Goal: Task Accomplishment & Management: Complete application form

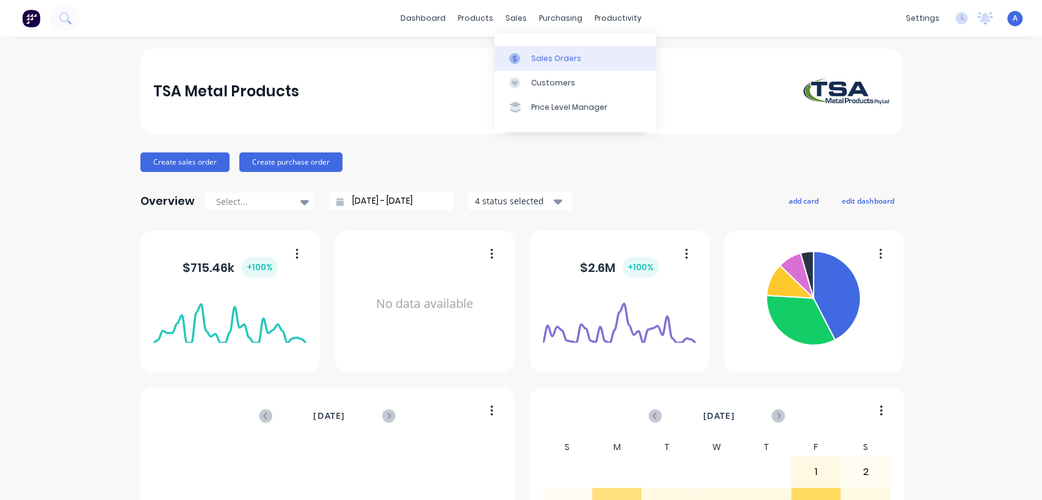
drag, startPoint x: 0, startPoint y: 0, endPoint x: 533, endPoint y: 52, distance: 535.9
click at [536, 54] on div "Sales Orders" at bounding box center [556, 58] width 50 height 11
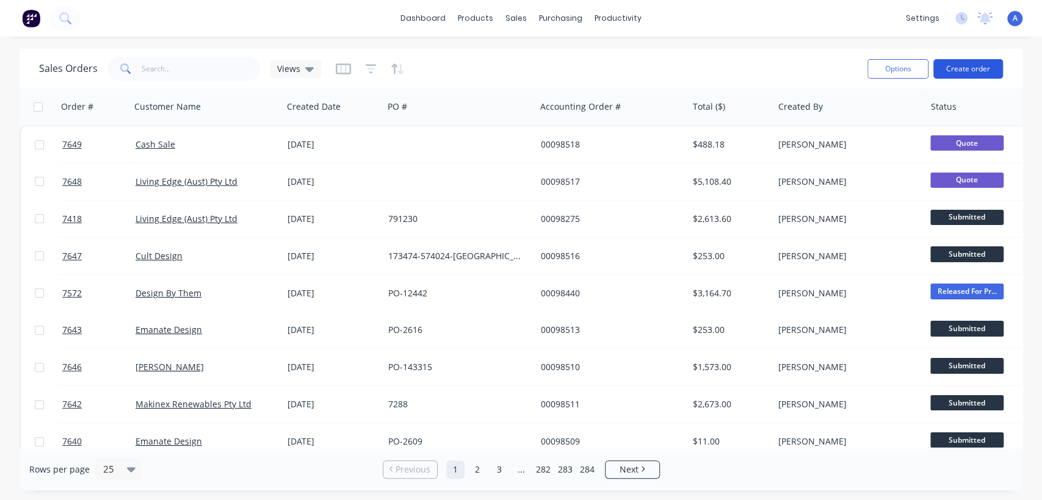
click at [955, 65] on button "Create order" at bounding box center [968, 69] width 70 height 20
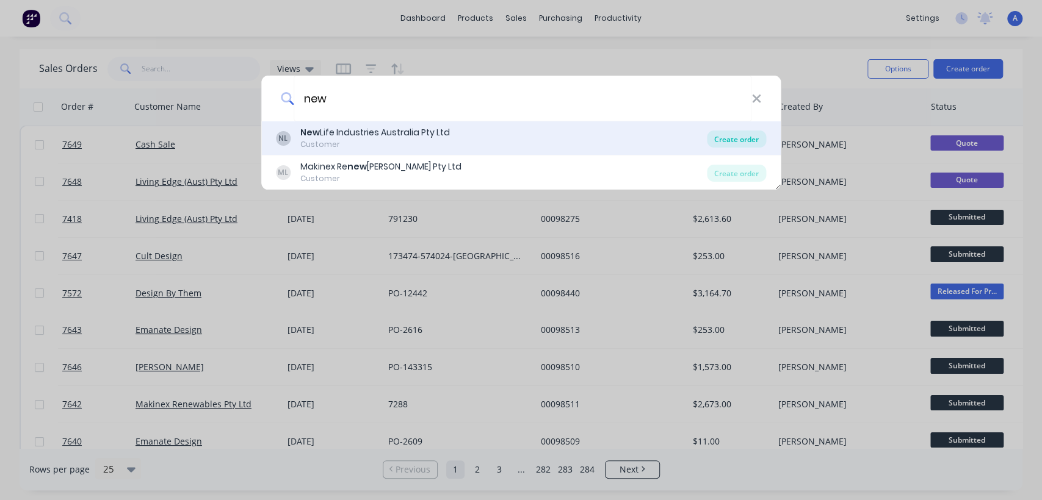
type input "new"
click at [736, 135] on div "Create order" at bounding box center [736, 139] width 59 height 17
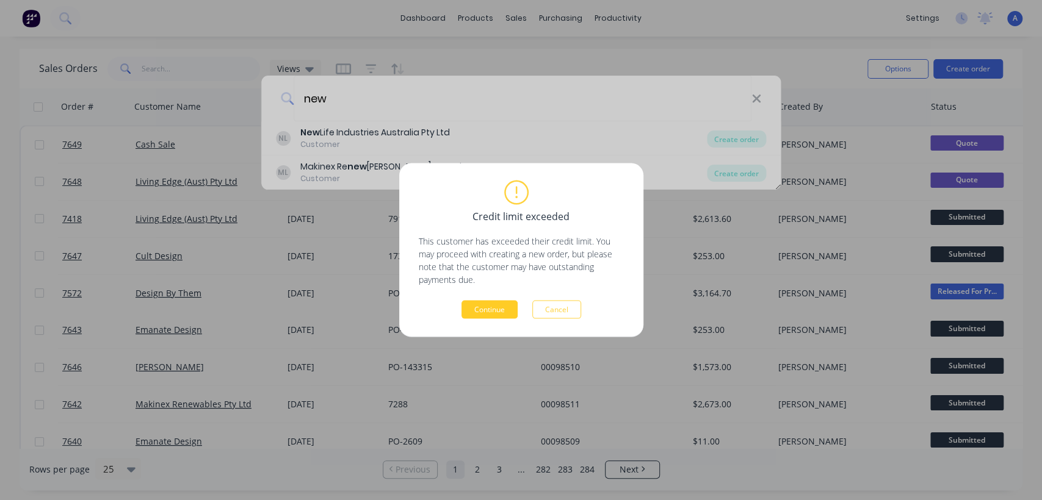
click at [491, 303] on button "Continue" at bounding box center [489, 310] width 56 height 18
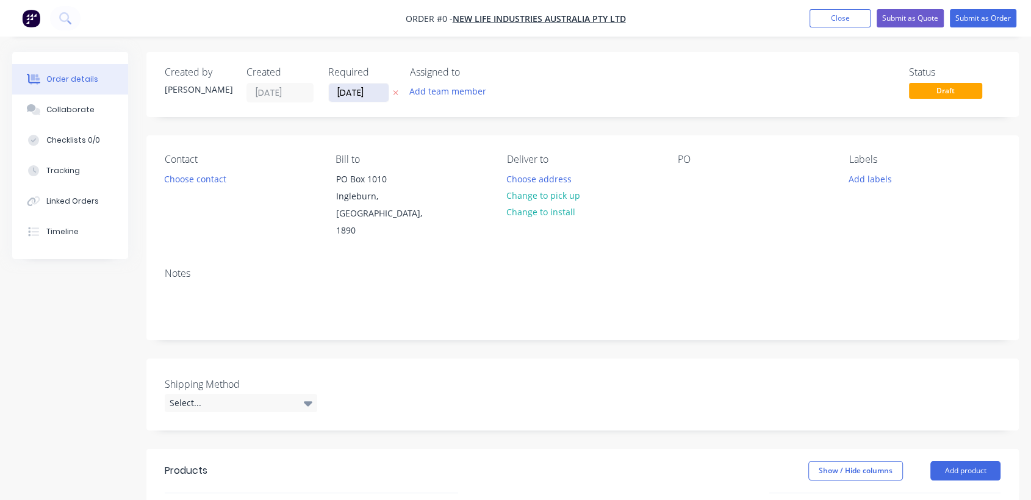
click at [383, 94] on input "[DATE]" at bounding box center [359, 93] width 60 height 18
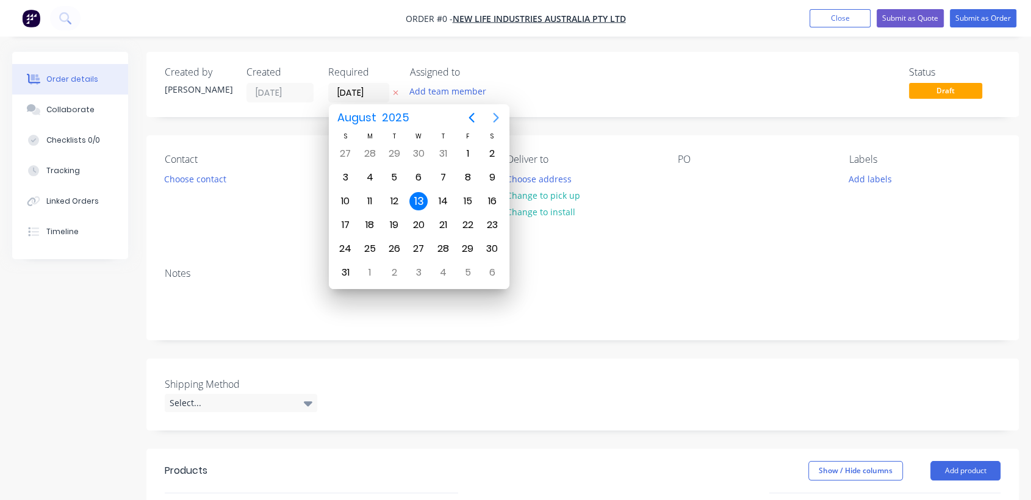
click at [493, 112] on icon "Next page" at bounding box center [496, 117] width 15 height 15
click at [414, 247] on div "31" at bounding box center [419, 249] width 18 height 18
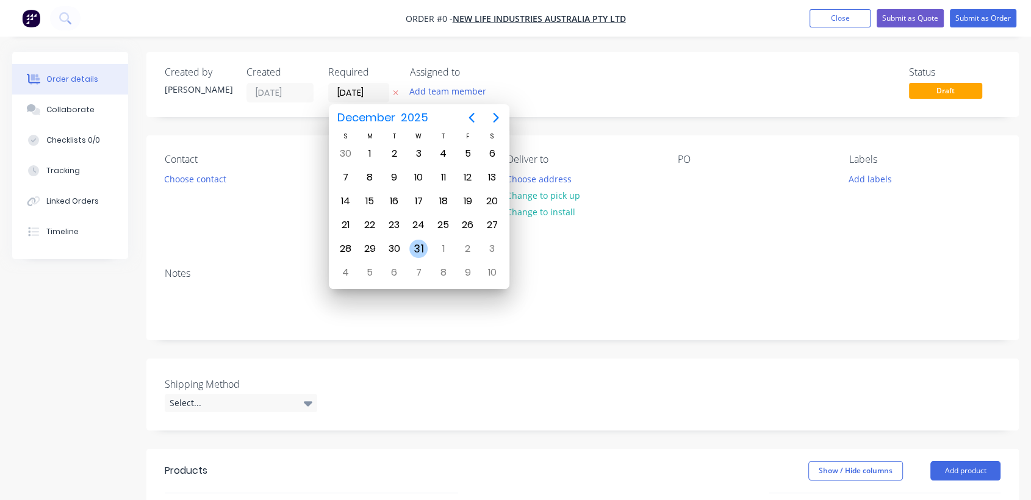
type input "[DATE]"
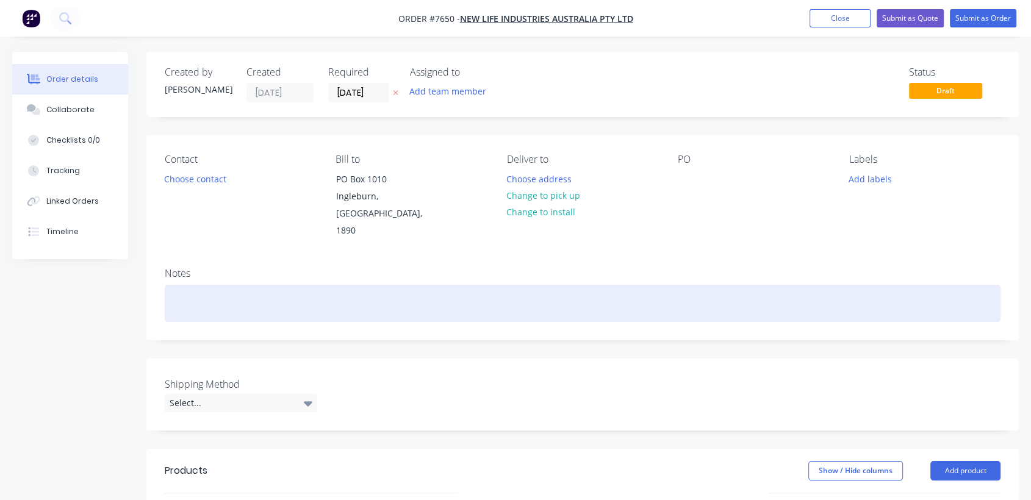
click at [234, 285] on div at bounding box center [583, 303] width 836 height 37
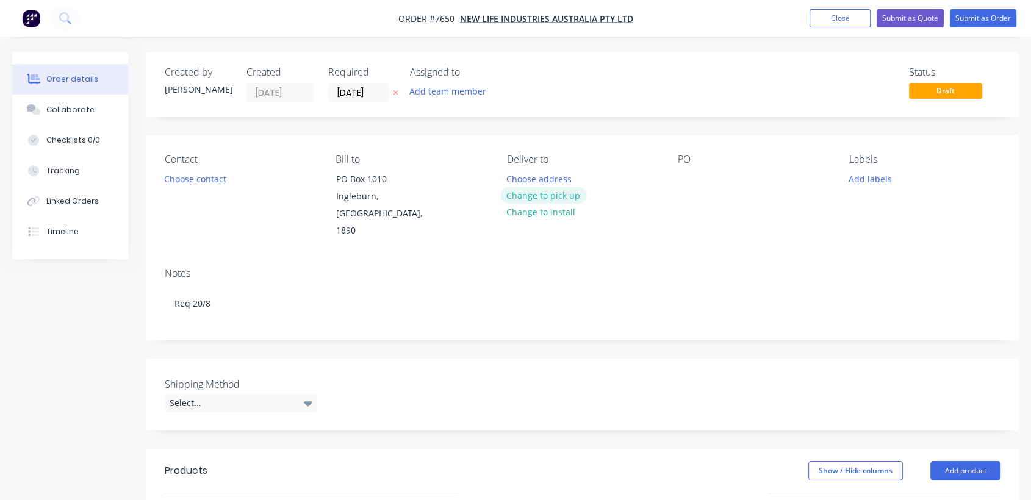
click at [531, 193] on button "Change to pick up" at bounding box center [543, 195] width 87 height 16
click at [692, 175] on div at bounding box center [688, 179] width 20 height 18
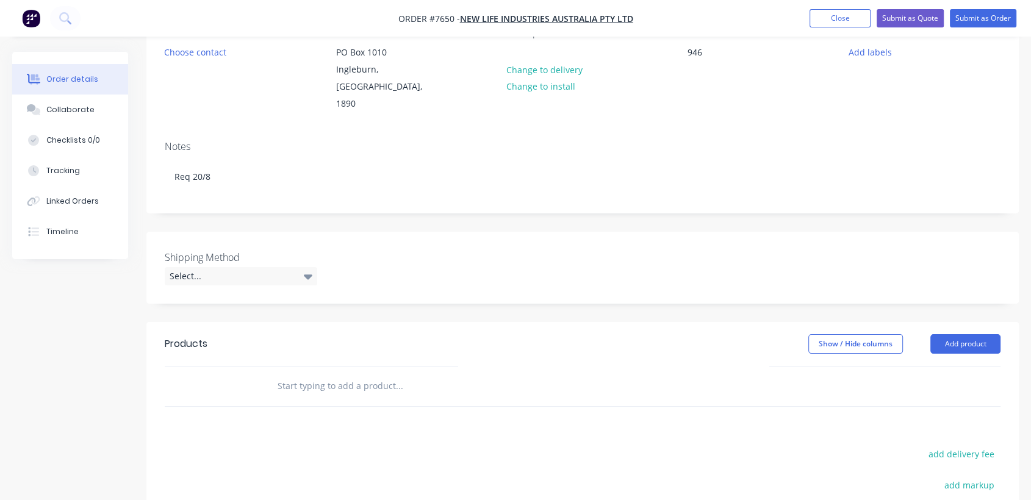
scroll to position [135, 0]
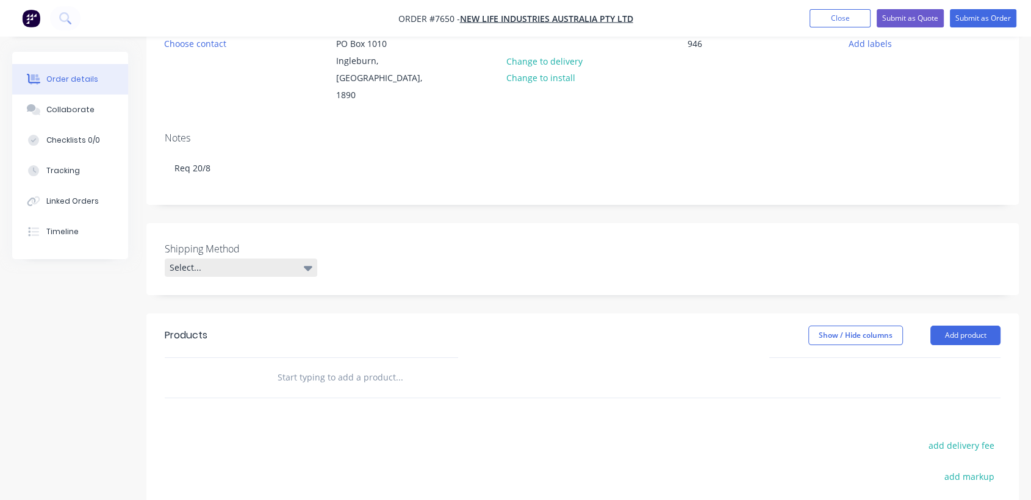
click at [217, 259] on div "Select..." at bounding box center [241, 268] width 153 height 18
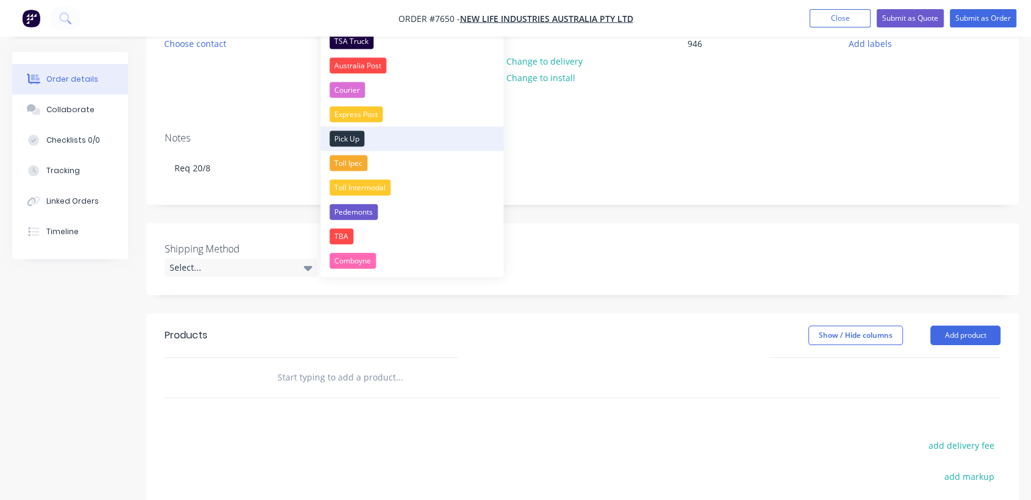
click at [350, 131] on div "Pick Up" at bounding box center [347, 139] width 35 height 16
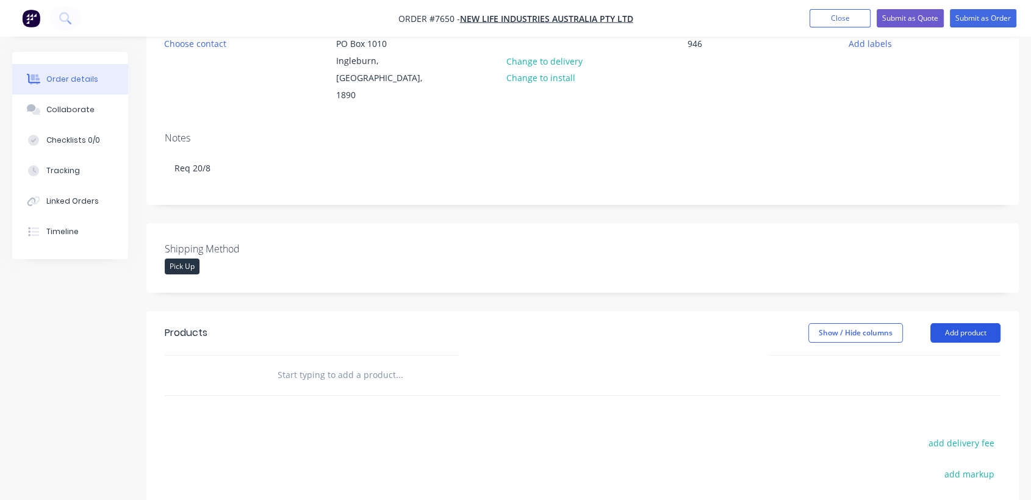
click at [975, 323] on button "Add product" at bounding box center [966, 333] width 70 height 20
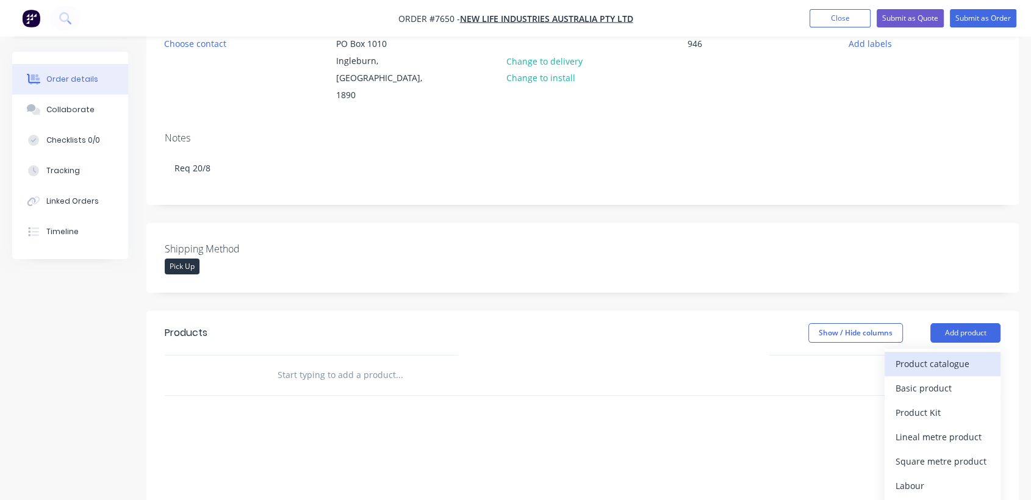
click at [942, 355] on div "Product catalogue" at bounding box center [943, 364] width 94 height 18
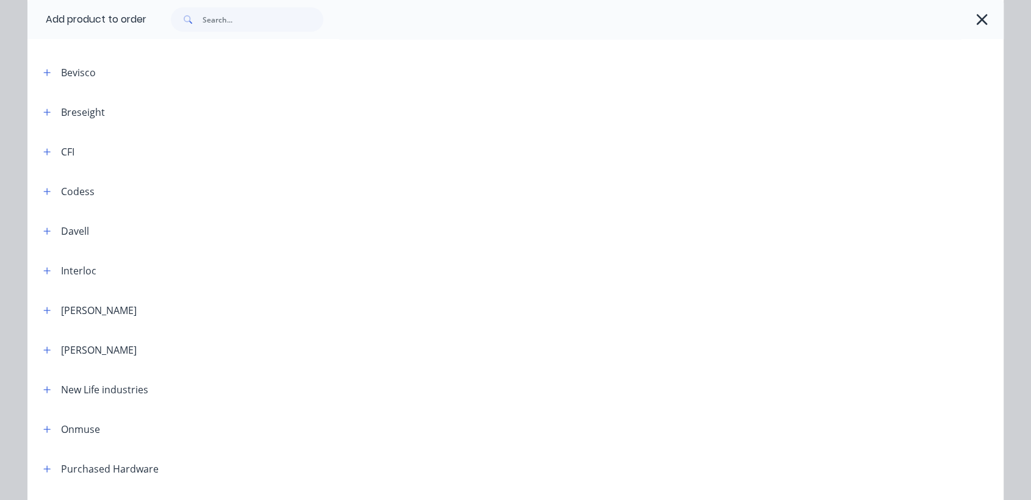
scroll to position [271, 0]
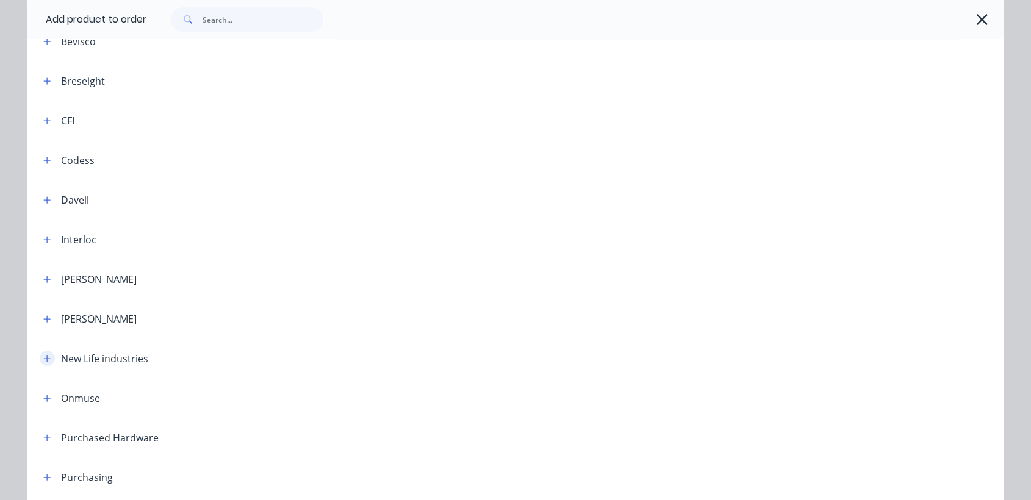
click at [44, 361] on icon "button" at bounding box center [47, 358] width 7 height 7
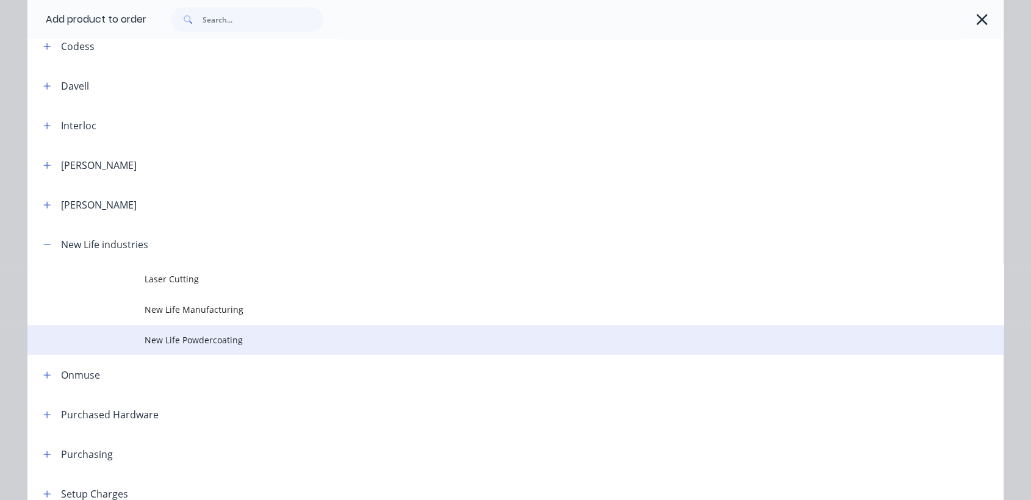
scroll to position [406, 0]
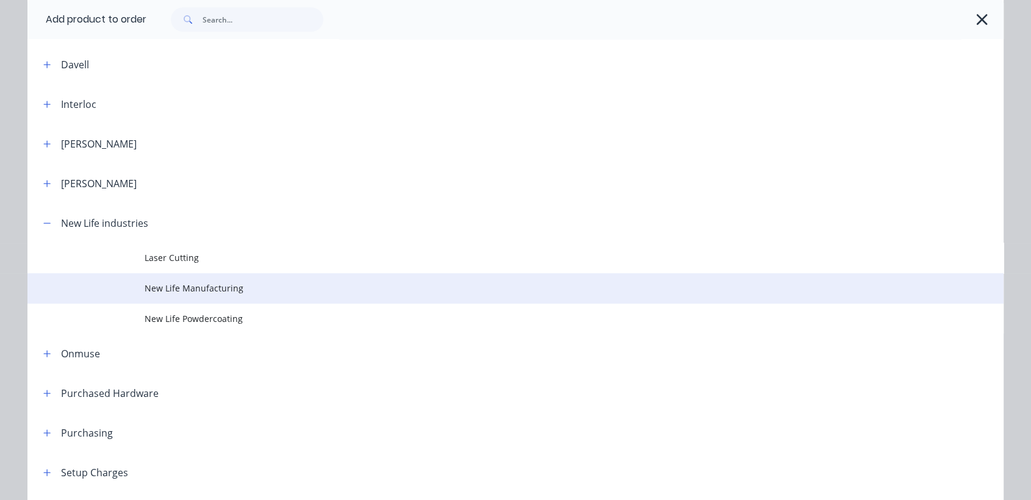
click at [197, 291] on span "New Life Manufacturing" at bounding box center [488, 288] width 687 height 13
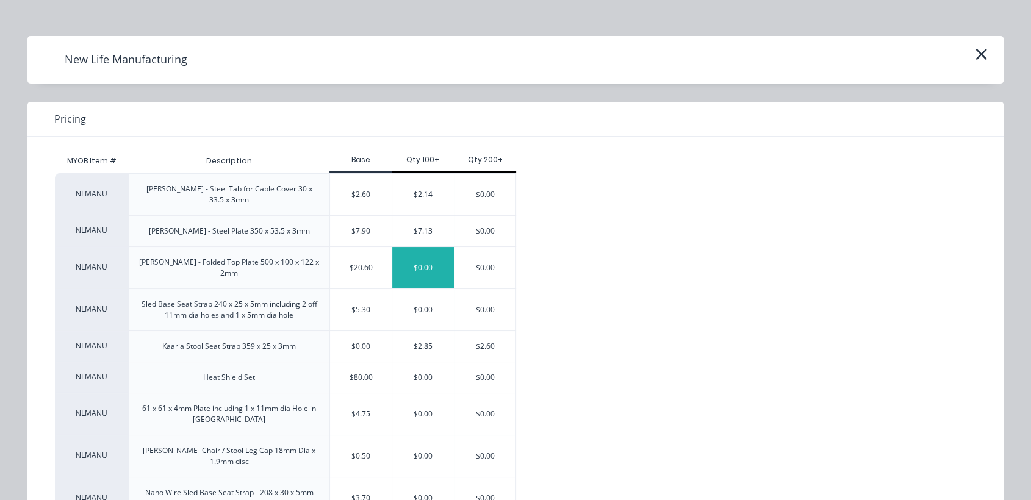
scroll to position [0, 0]
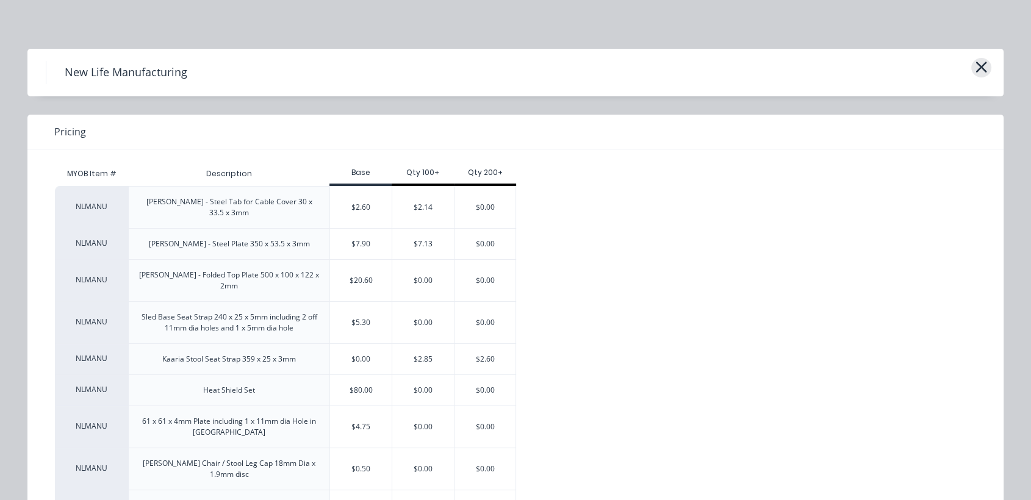
click at [975, 69] on icon "button" at bounding box center [981, 67] width 13 height 17
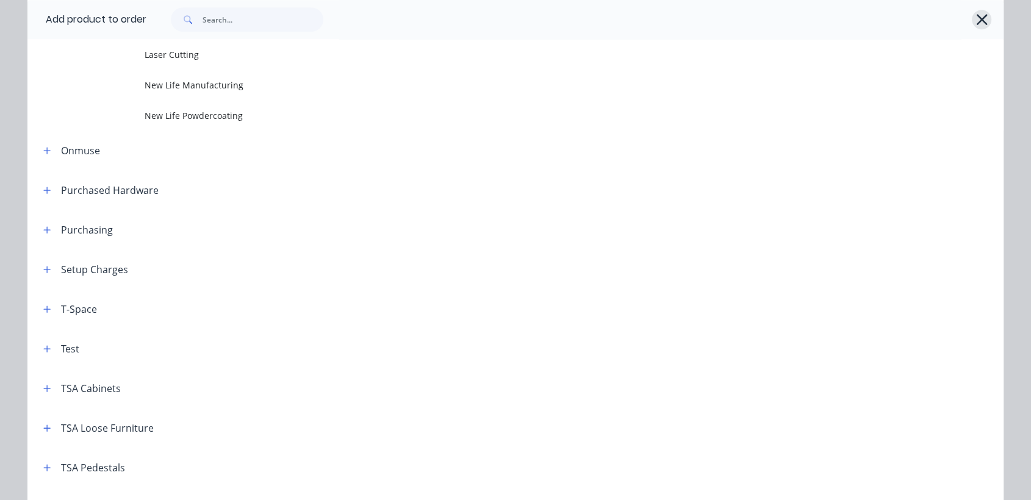
click at [978, 18] on icon "button" at bounding box center [982, 19] width 11 height 11
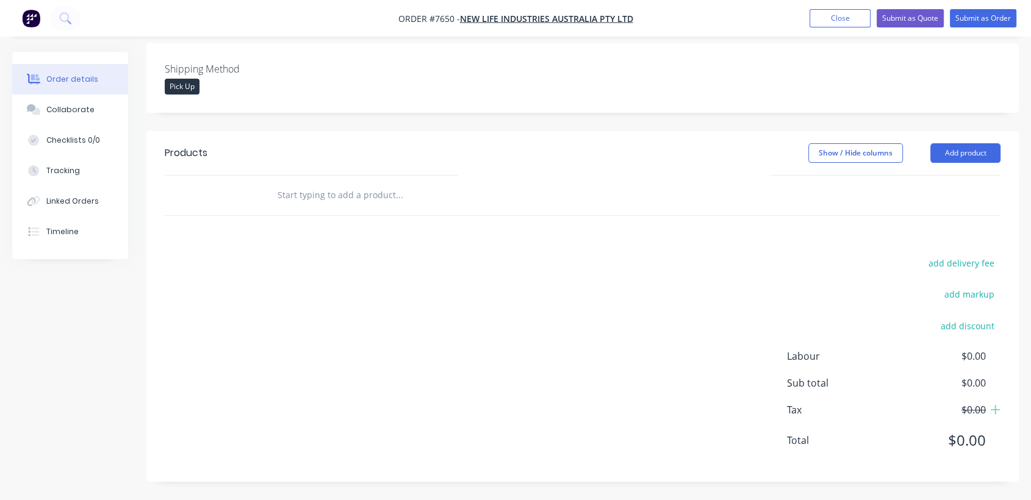
scroll to position [298, 0]
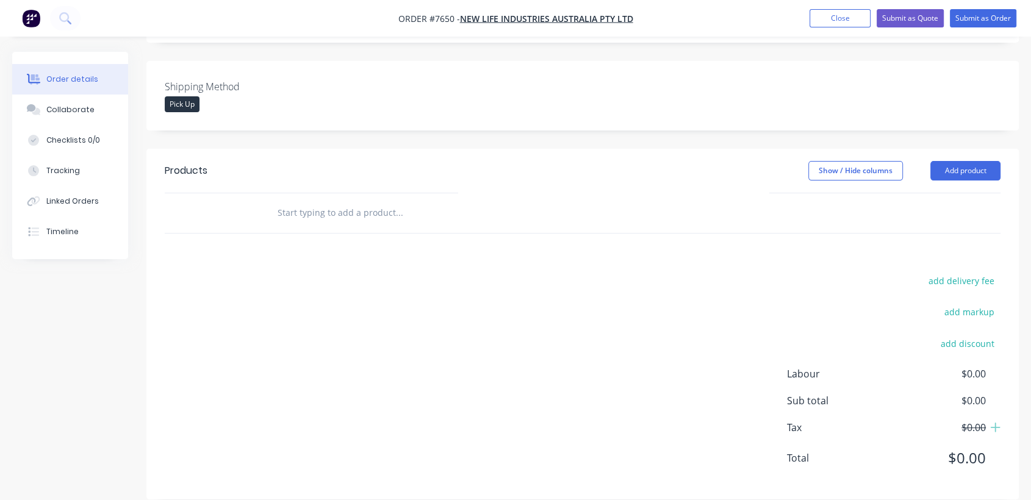
click at [359, 201] on input "text" at bounding box center [399, 213] width 244 height 24
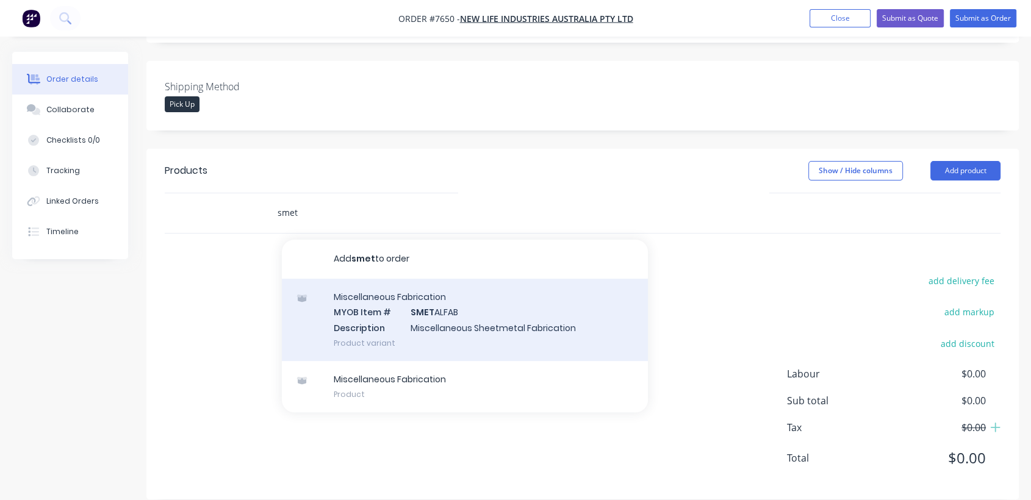
type input "smet"
click at [433, 300] on div "Miscellaneous Fabrication MYOB Item # SMET ALFAB Description Miscellaneous Shee…" at bounding box center [465, 320] width 366 height 82
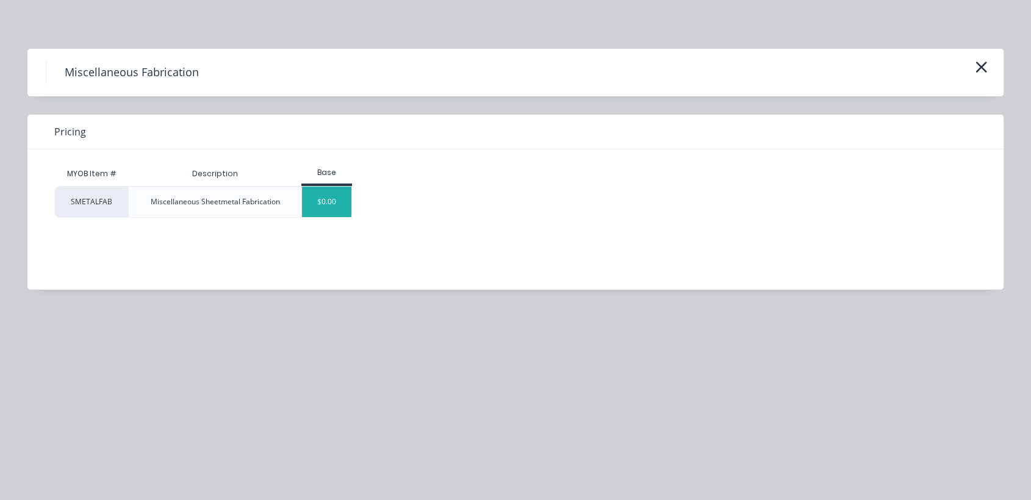
click at [331, 187] on div "$0.00" at bounding box center [326, 202] width 49 height 31
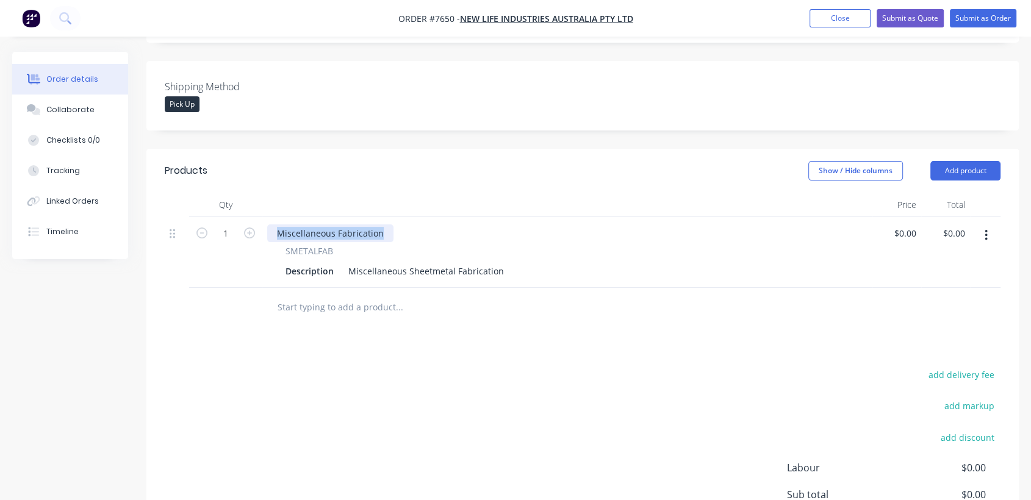
drag, startPoint x: 381, startPoint y: 214, endPoint x: 267, endPoint y: 206, distance: 114.5
click at [267, 217] on div "Miscellaneous Fabrication SMETALFAB Description Miscellaneous Sheetmetal Fabric…" at bounding box center [567, 252] width 610 height 71
click at [230, 225] on input "1" at bounding box center [226, 234] width 32 height 18
type input "20"
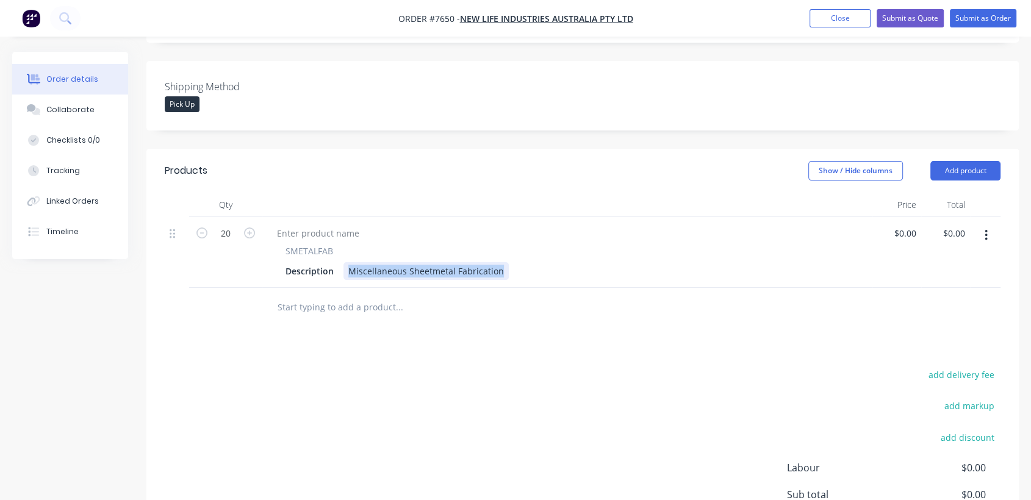
drag, startPoint x: 347, startPoint y: 253, endPoint x: 565, endPoint y: 249, distance: 217.9
click at [565, 262] on div "Description Miscellaneous Sheetmetal Fabrication" at bounding box center [565, 271] width 569 height 18
paste div
type input "$12.50"
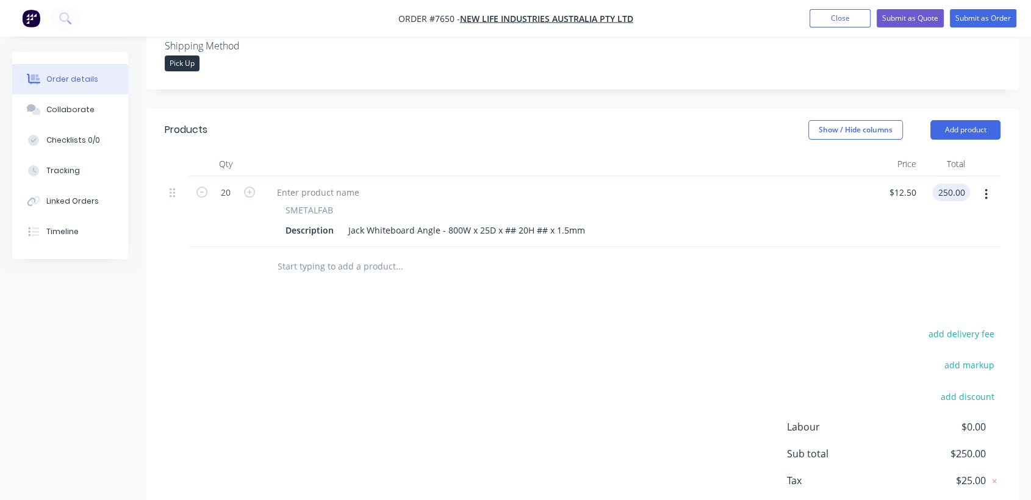
scroll to position [324, 0]
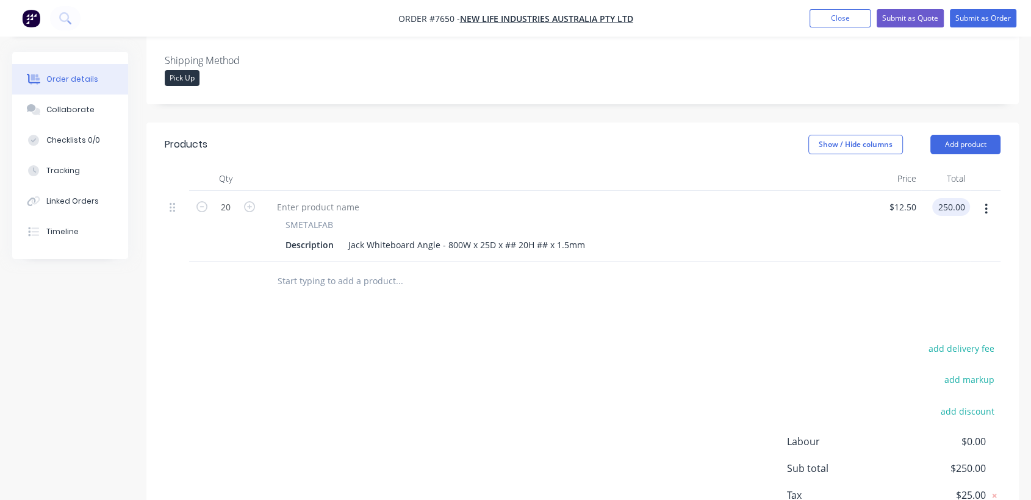
type input "$250.00"
click at [322, 269] on input "text" at bounding box center [399, 281] width 244 height 24
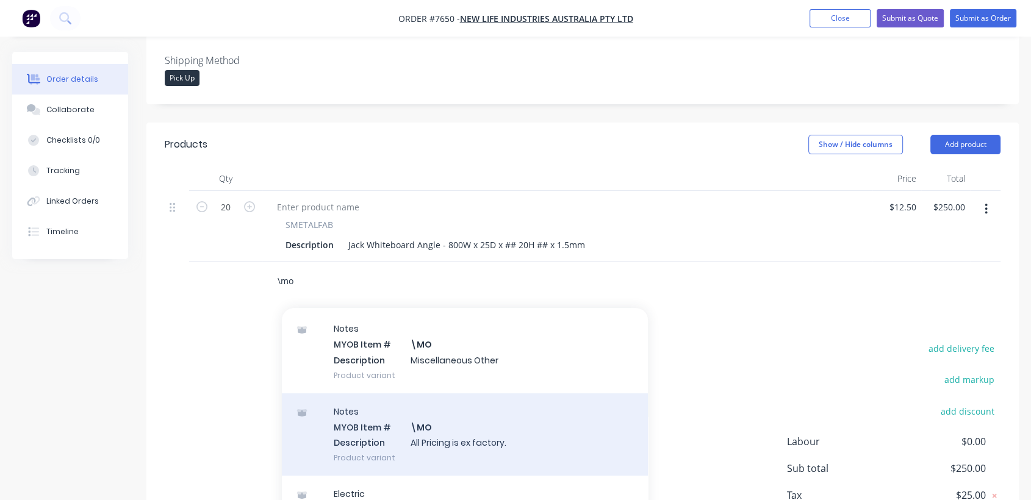
scroll to position [203, 0]
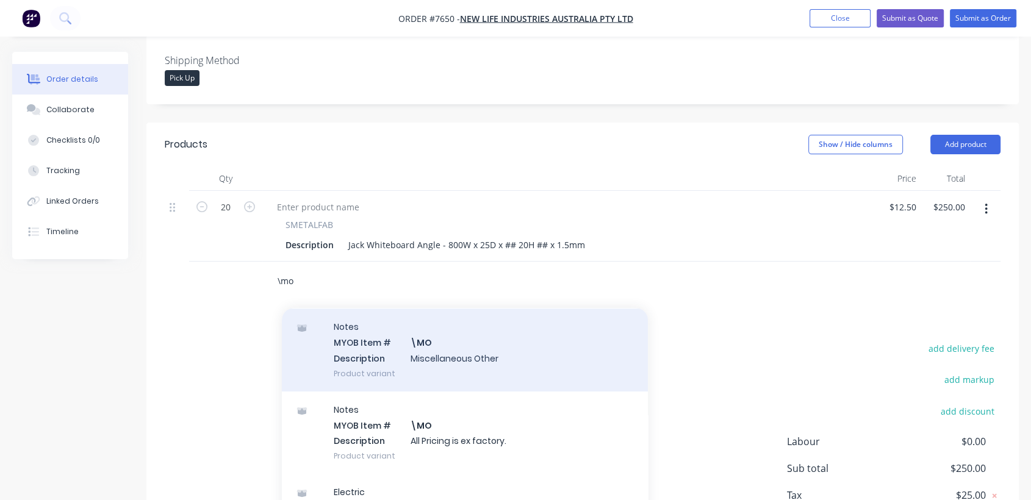
type input "\mo"
click at [444, 345] on div "Notes MYOB Item # \MO Description Miscellaneous Other Product variant" at bounding box center [465, 350] width 366 height 82
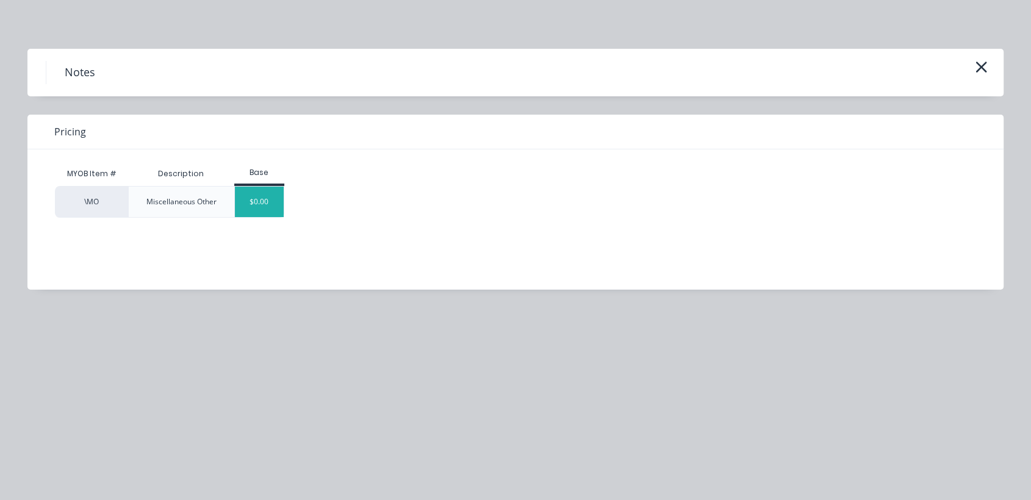
click at [268, 195] on div "$0.00" at bounding box center [259, 202] width 49 height 31
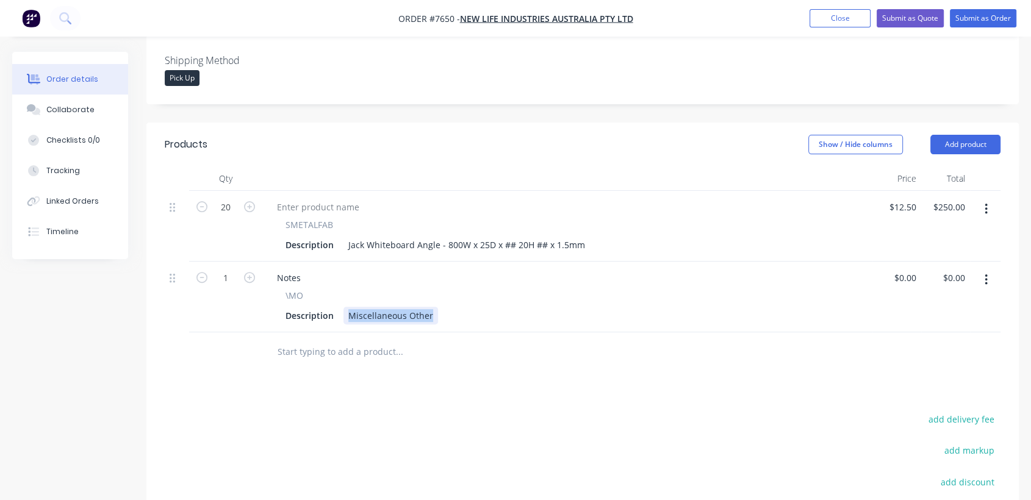
drag, startPoint x: 348, startPoint y: 300, endPoint x: 417, endPoint y: 302, distance: 69.0
click at [465, 314] on div "Qty Price Total 20 SMETALFAB Description Jack Whiteboard Angle - 800W x 25D x #…" at bounding box center [582, 270] width 873 height 206
paste div
click at [320, 340] on input "text" at bounding box center [399, 352] width 244 height 24
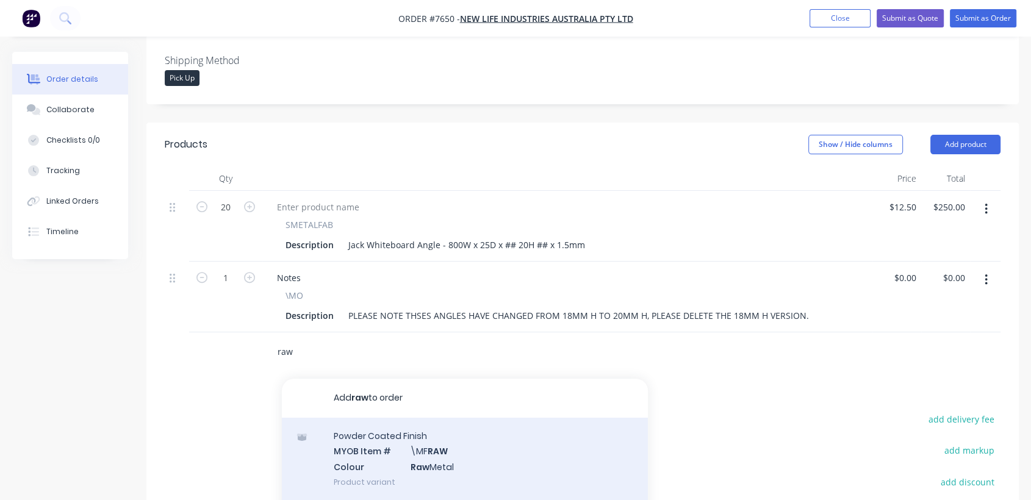
type input "raw"
click at [412, 430] on div "Powder Coated Finish MYOB Item # \MF RAW Colour Raw Metal Product variant" at bounding box center [465, 459] width 366 height 82
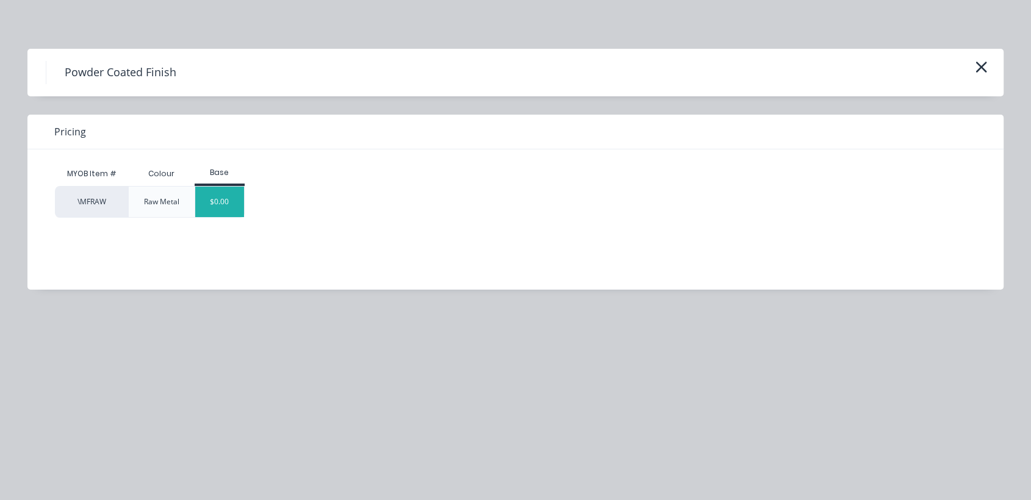
click at [215, 203] on div "$0.00" at bounding box center [219, 202] width 49 height 31
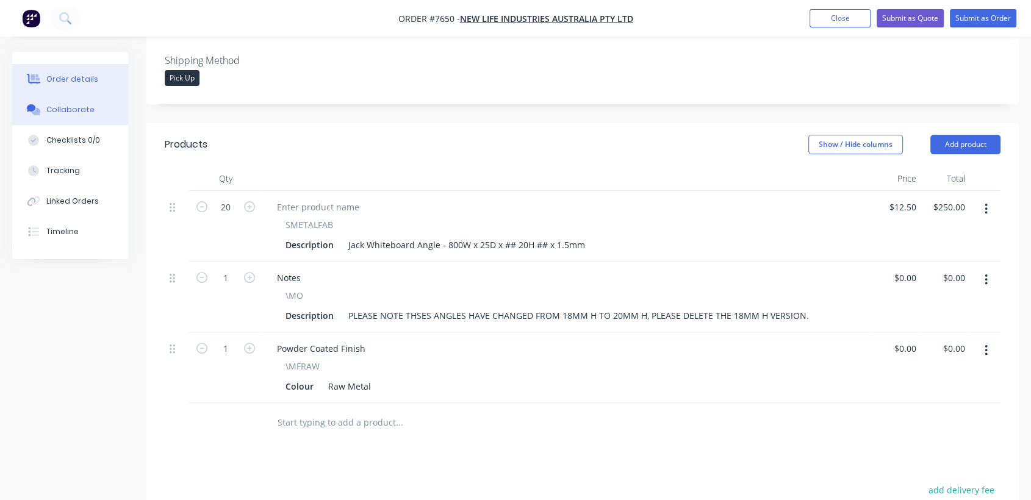
click at [88, 106] on div "Collaborate" at bounding box center [70, 109] width 48 height 11
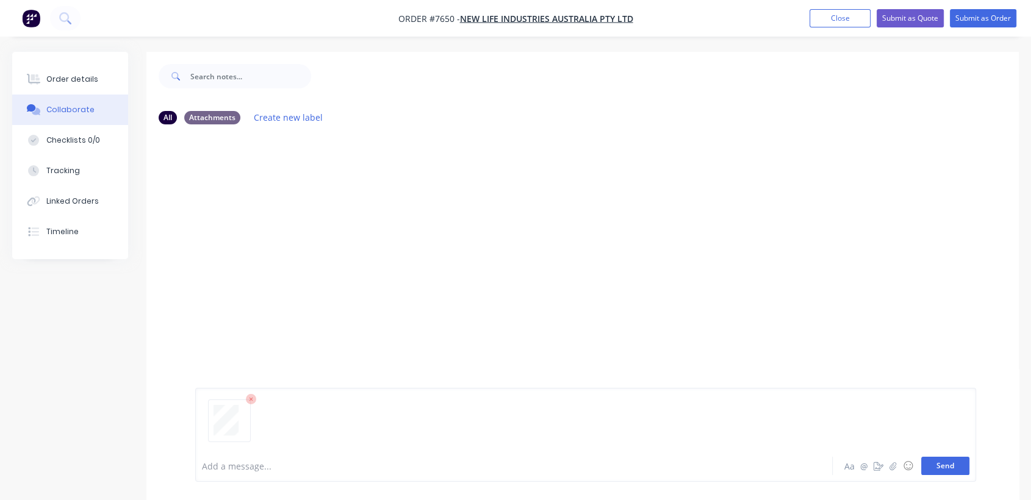
click at [949, 461] on button "Send" at bounding box center [946, 466] width 48 height 18
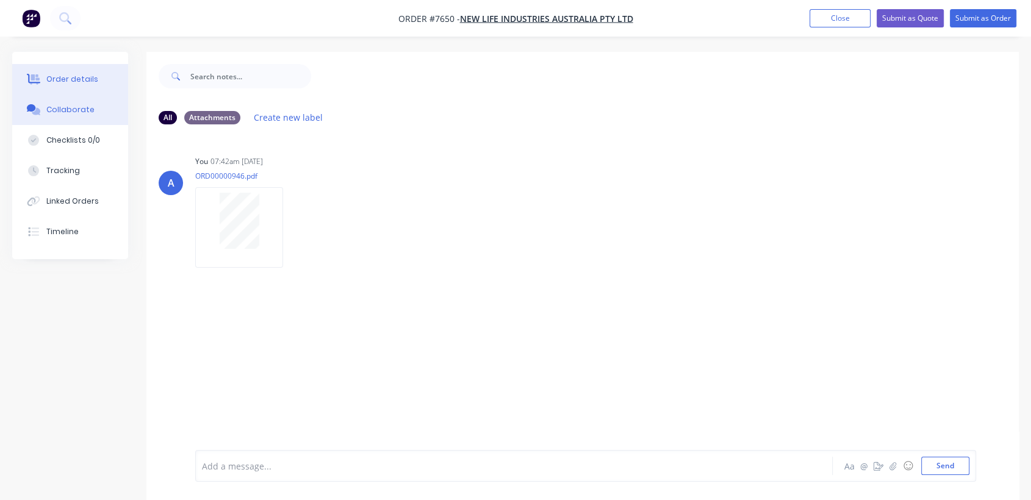
click at [91, 78] on div "Order details" at bounding box center [72, 79] width 52 height 11
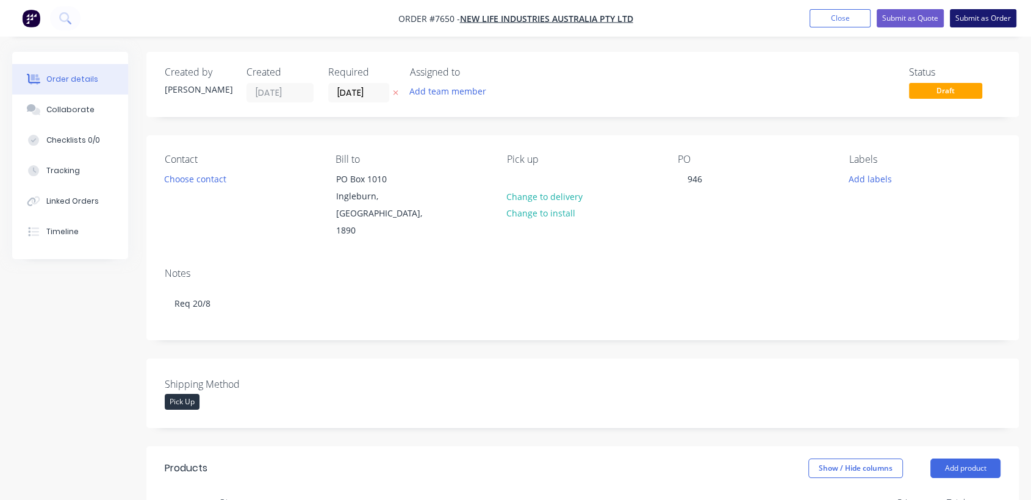
click at [972, 20] on button "Submit as Order" at bounding box center [983, 18] width 67 height 18
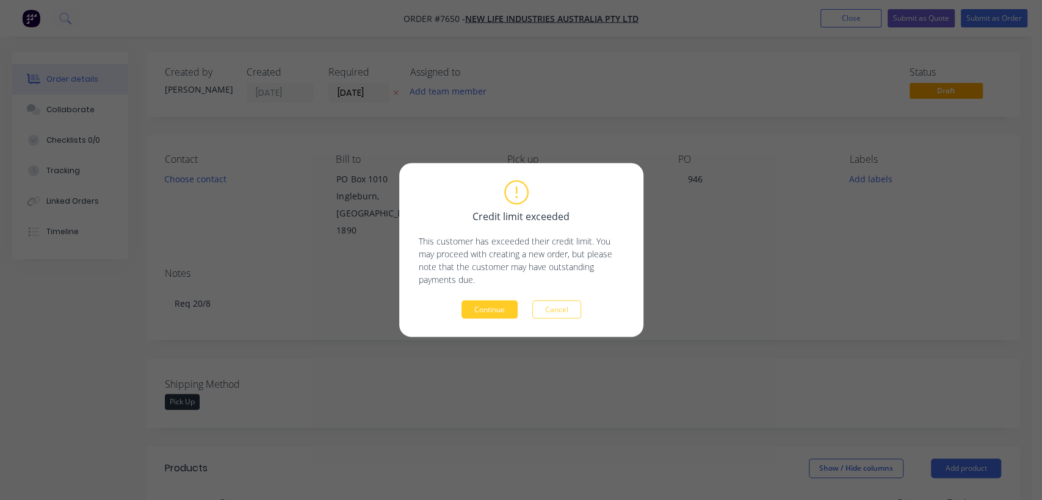
click at [488, 303] on button "Continue" at bounding box center [489, 310] width 56 height 18
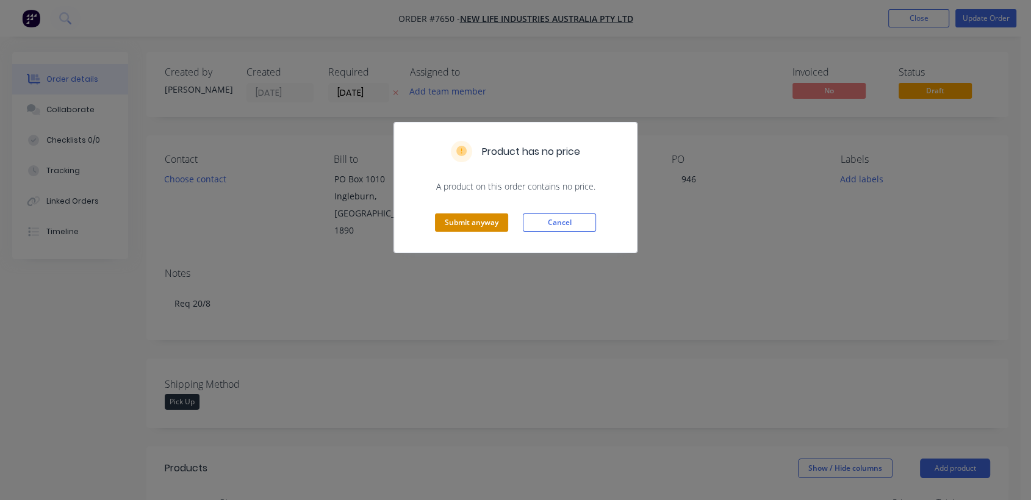
click at [469, 223] on button "Submit anyway" at bounding box center [471, 223] width 73 height 18
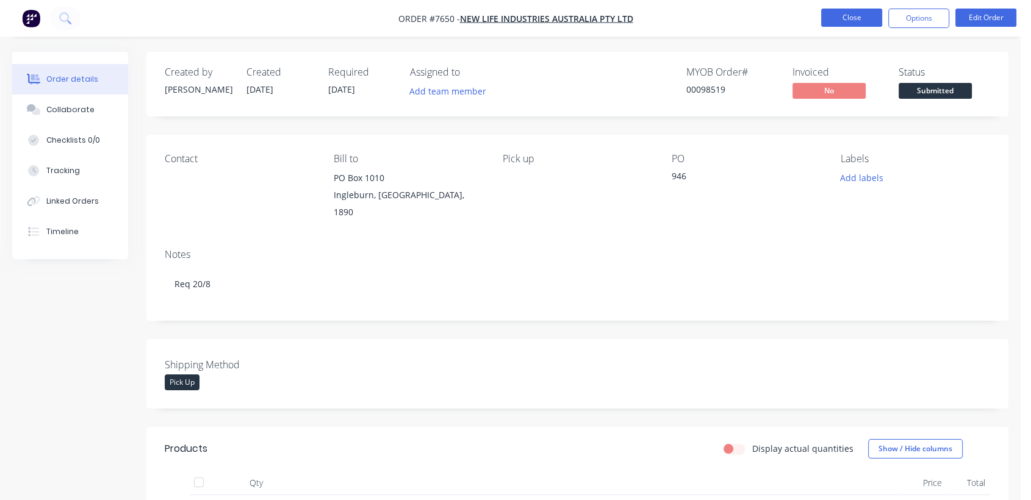
click at [840, 16] on button "Close" at bounding box center [851, 18] width 61 height 18
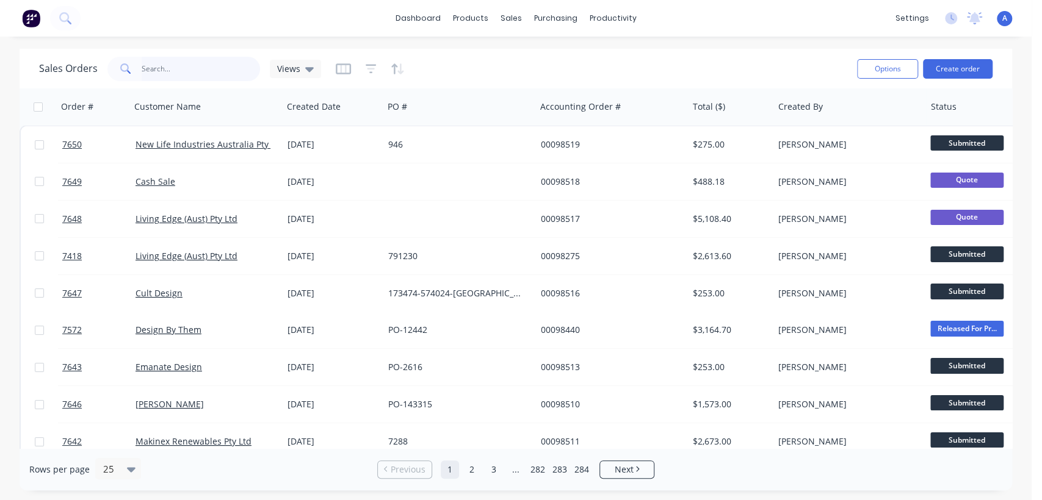
click at [164, 71] on input "text" at bounding box center [201, 69] width 119 height 24
type input "98248"
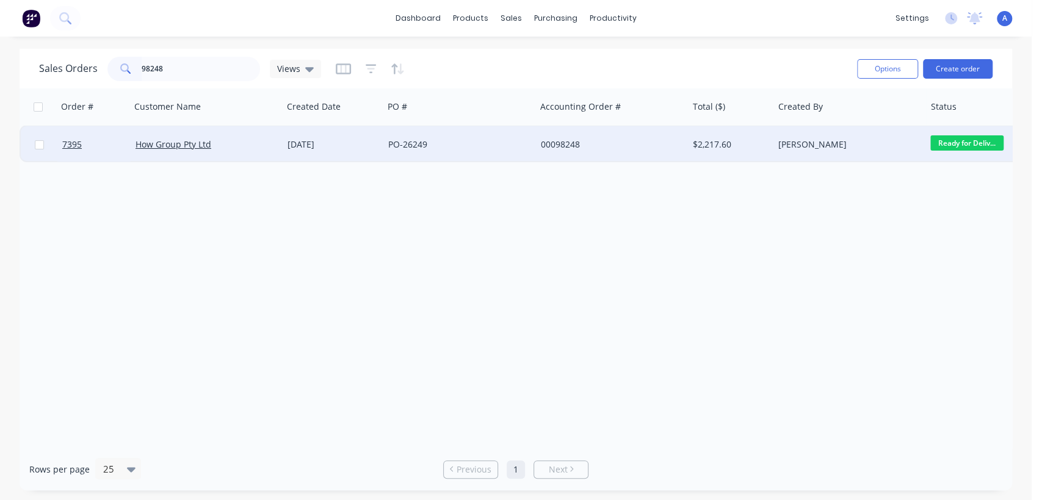
click at [614, 144] on div "00098248" at bounding box center [608, 145] width 135 height 12
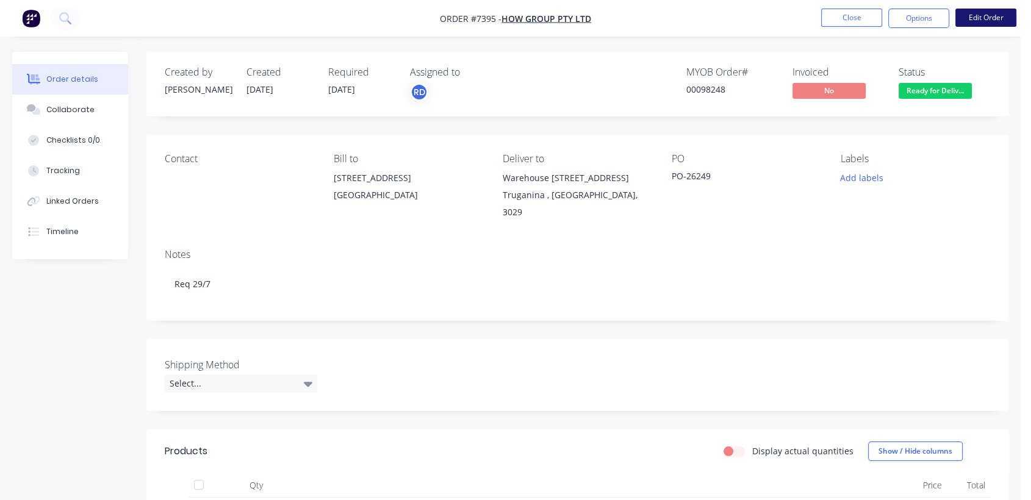
click at [987, 16] on button "Edit Order" at bounding box center [986, 18] width 61 height 18
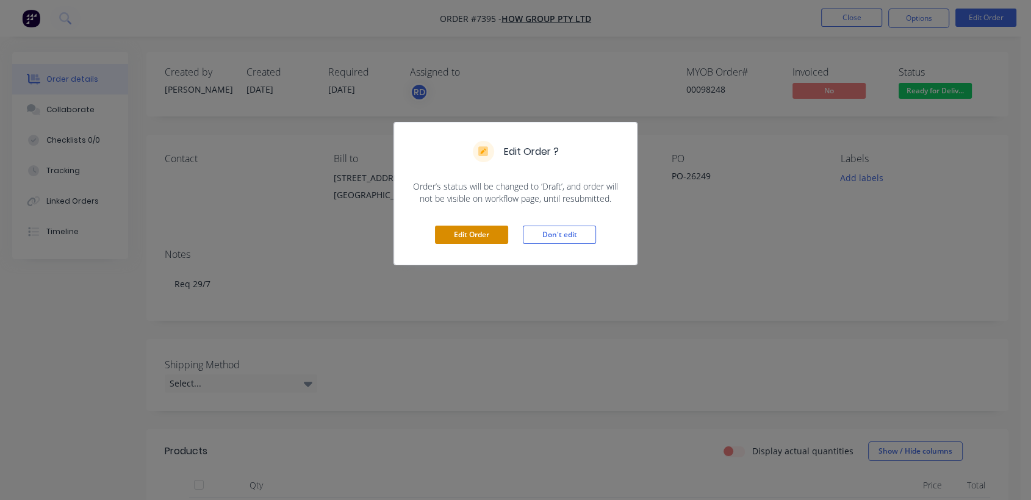
click at [482, 237] on button "Edit Order" at bounding box center [471, 235] width 73 height 18
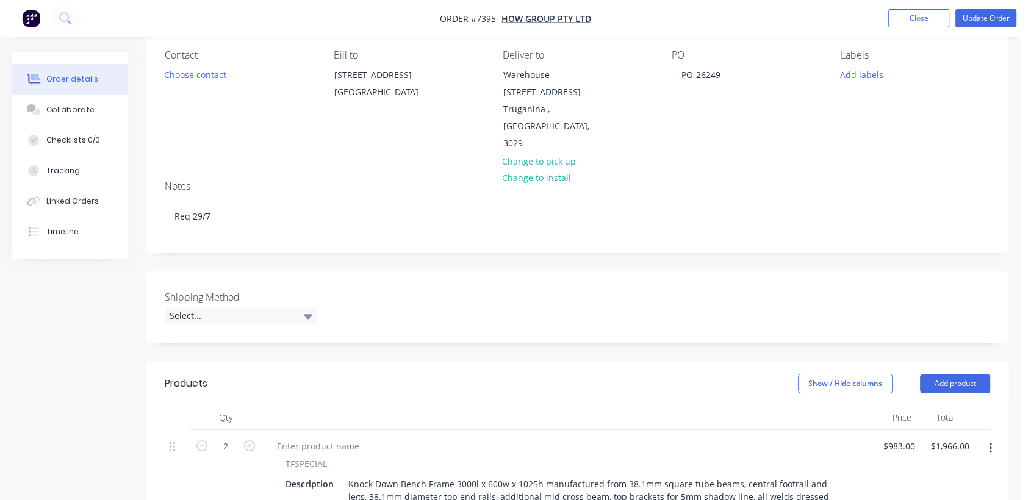
scroll to position [135, 0]
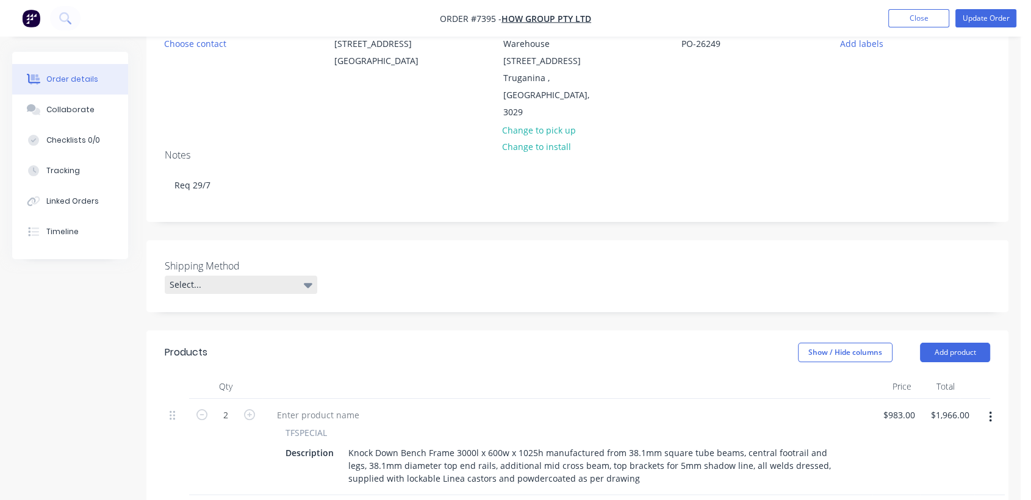
click at [303, 276] on div "Select..." at bounding box center [241, 285] width 153 height 18
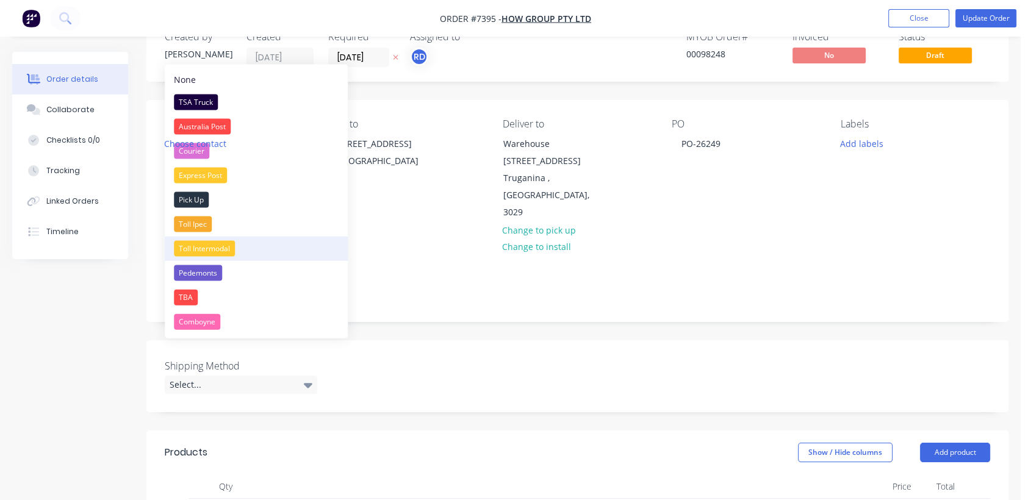
scroll to position [68, 0]
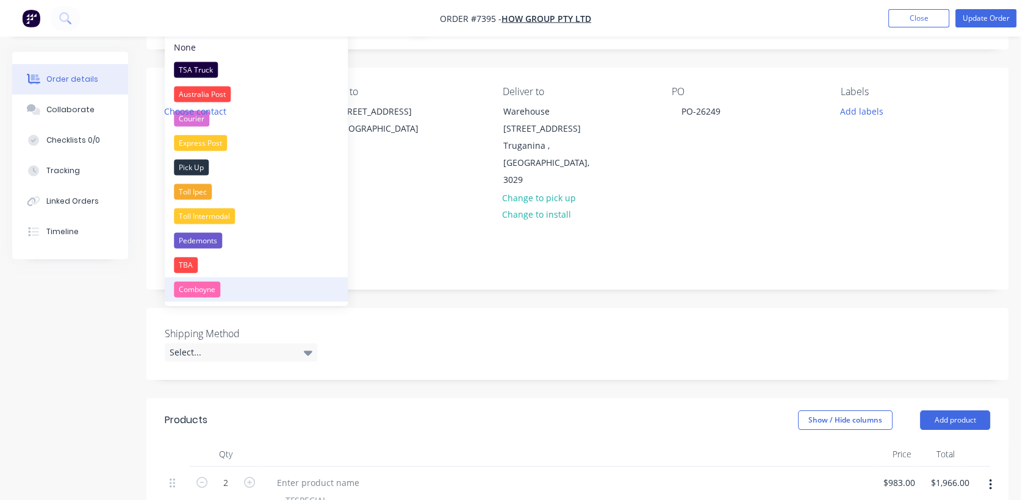
click at [209, 287] on div "Comboyne" at bounding box center [197, 290] width 46 height 16
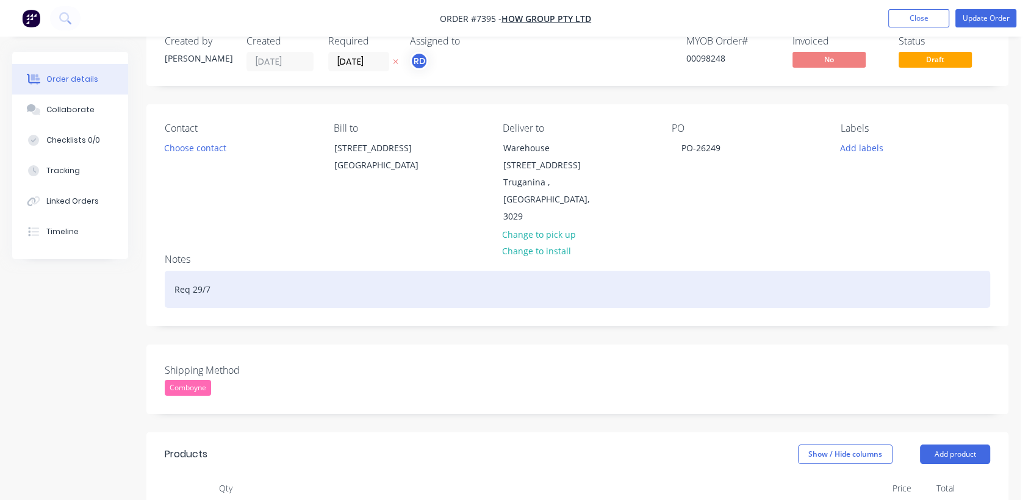
scroll to position [0, 0]
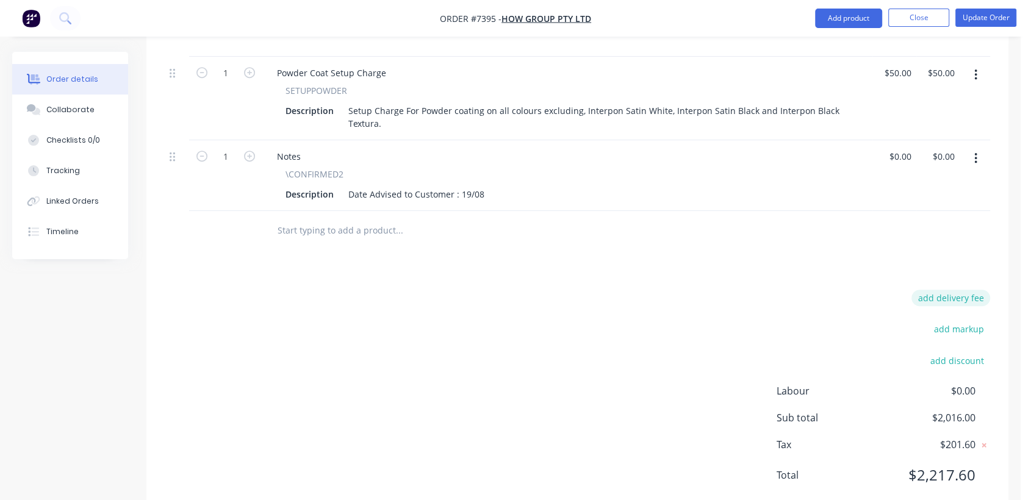
click at [963, 290] on button "add delivery fee" at bounding box center [951, 298] width 79 height 16
type input "170"
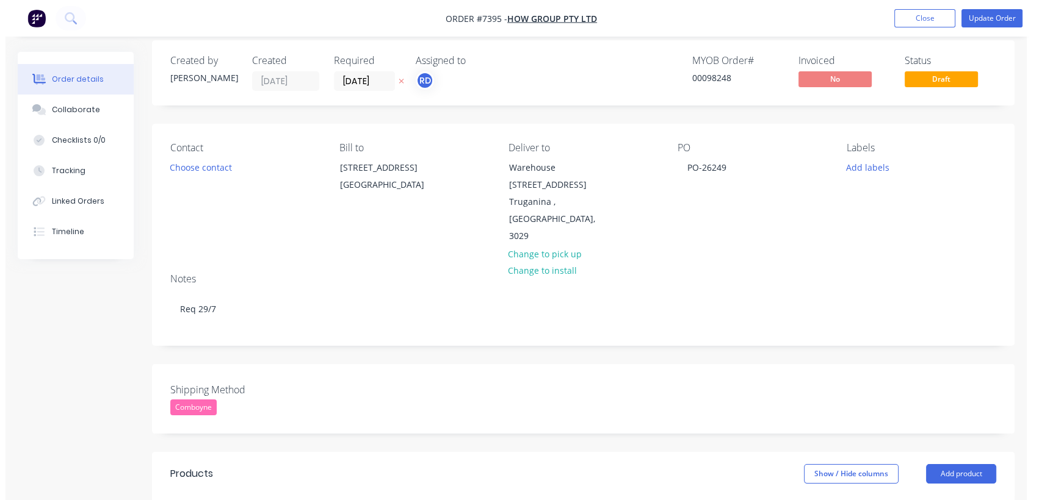
scroll to position [0, 0]
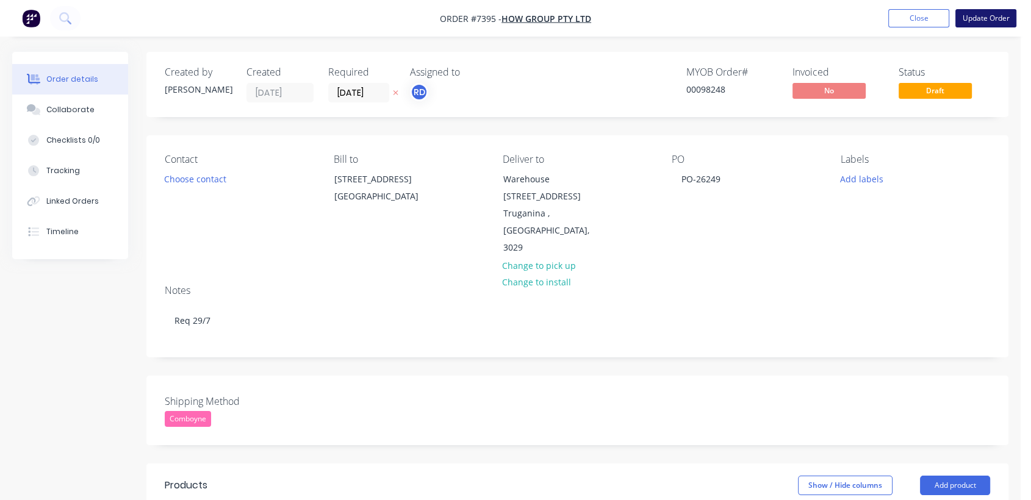
click at [975, 18] on button "Update Order" at bounding box center [986, 18] width 61 height 18
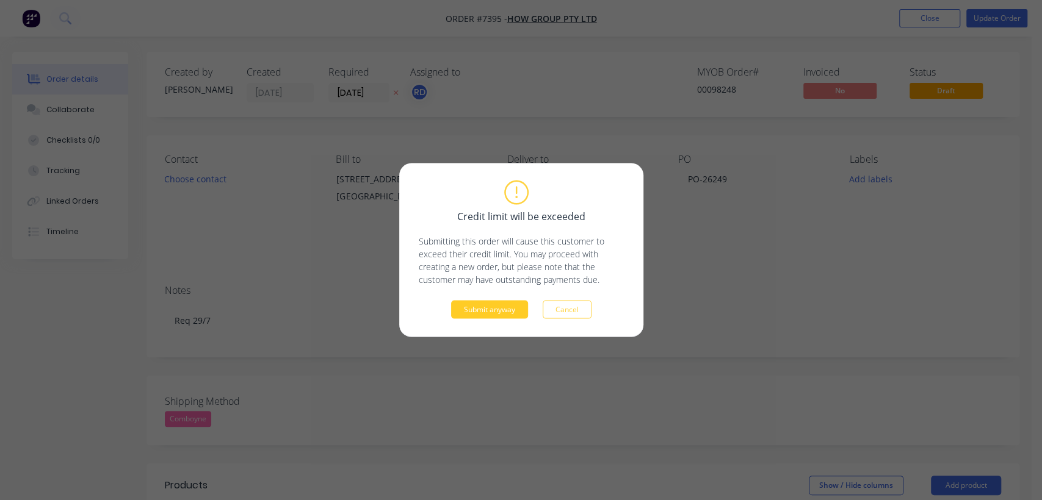
click at [474, 310] on button "Submit anyway" at bounding box center [489, 310] width 77 height 18
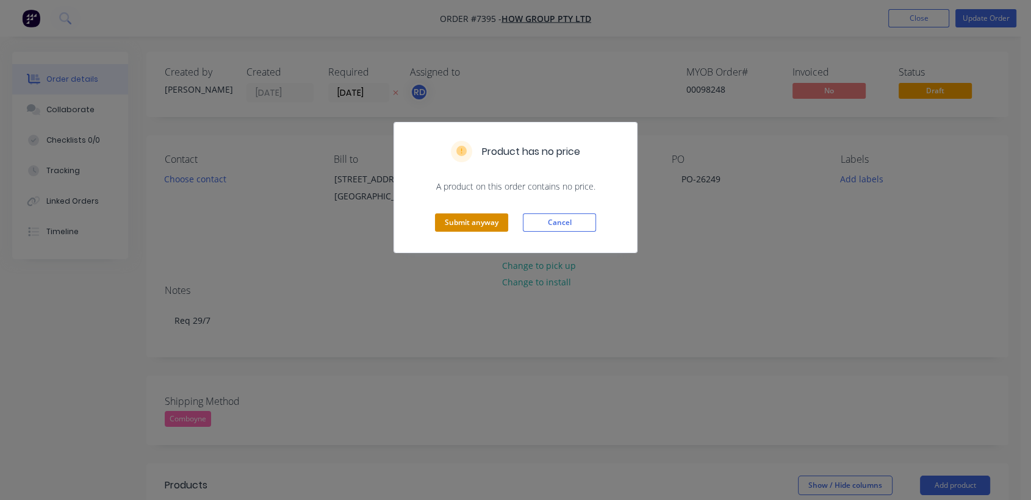
click at [464, 218] on button "Submit anyway" at bounding box center [471, 223] width 73 height 18
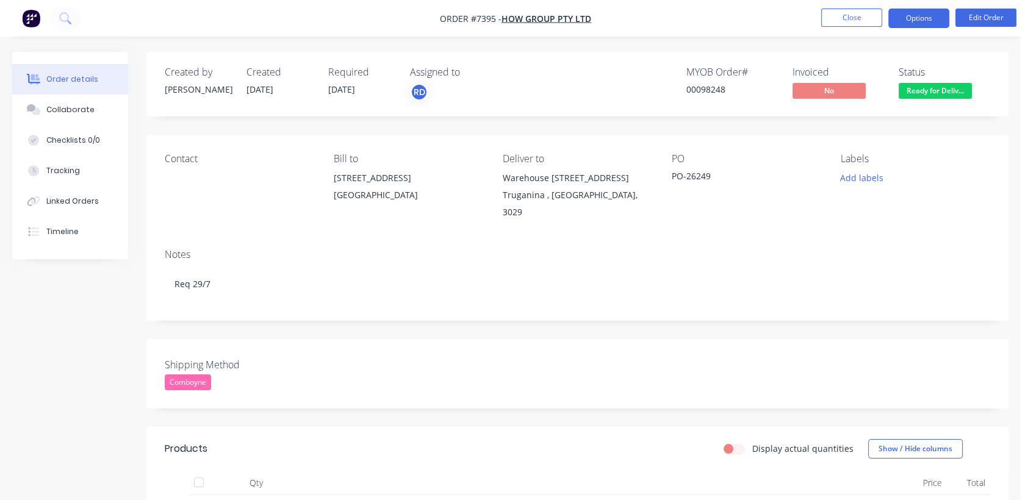
click at [916, 18] on button "Options" at bounding box center [919, 19] width 61 height 20
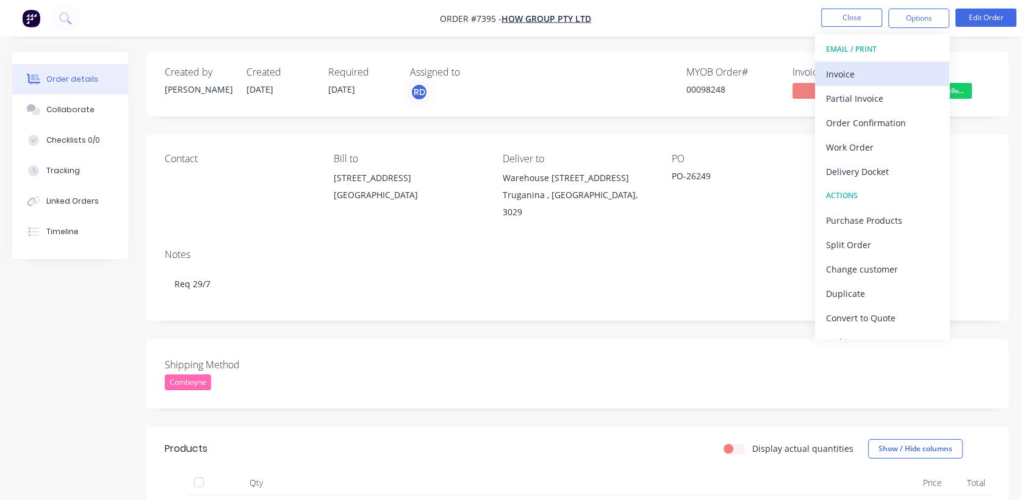
click at [852, 70] on div "Invoice" at bounding box center [882, 74] width 112 height 18
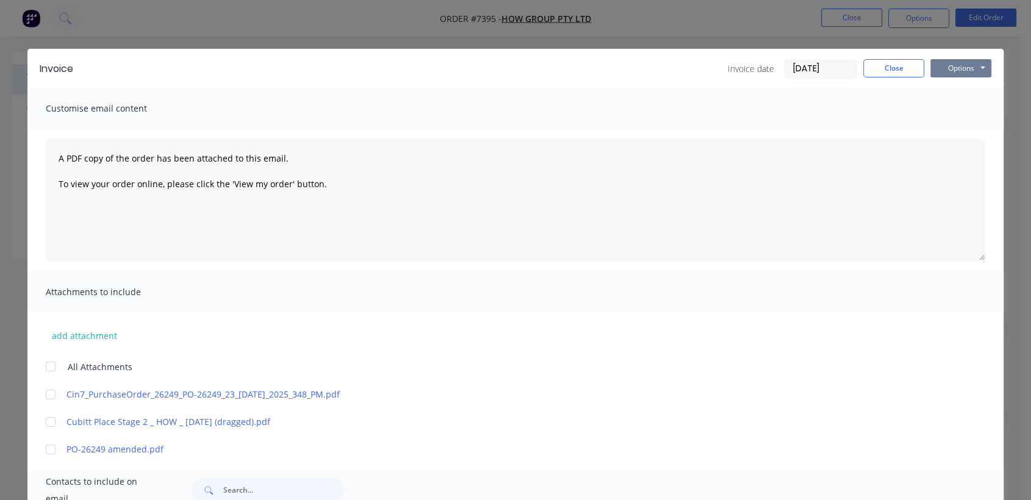
click at [943, 65] on button "Options" at bounding box center [961, 68] width 61 height 18
click at [951, 106] on button "Print" at bounding box center [970, 110] width 78 height 20
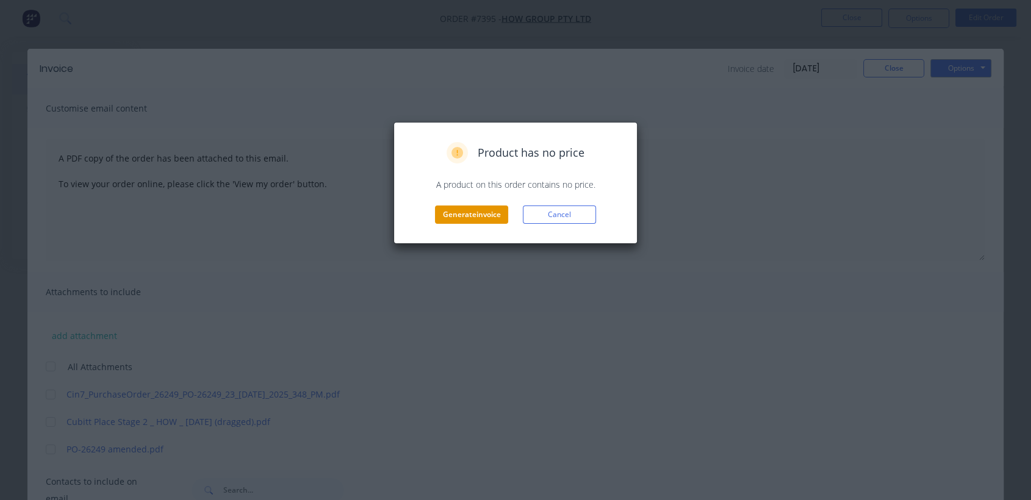
click at [464, 212] on button "Generate invoice" at bounding box center [471, 215] width 73 height 18
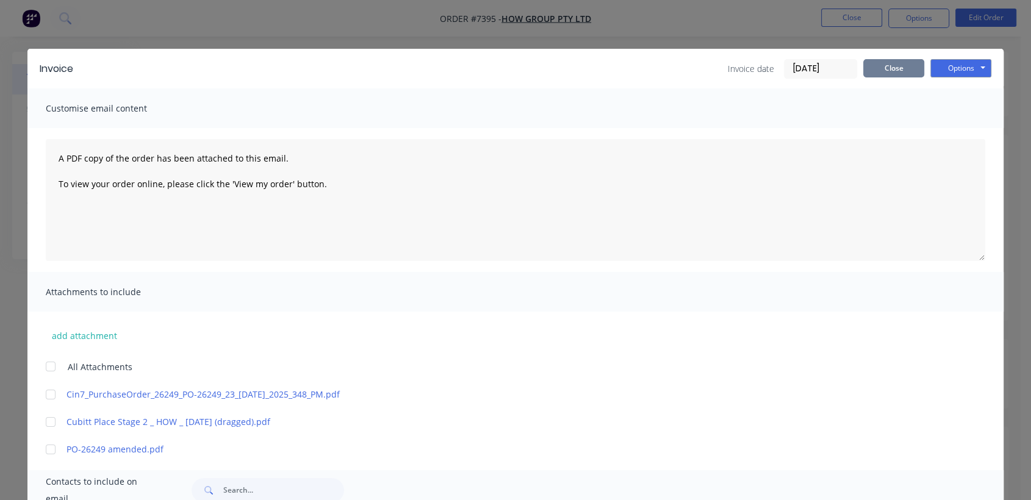
click at [882, 62] on button "Close" at bounding box center [894, 68] width 61 height 18
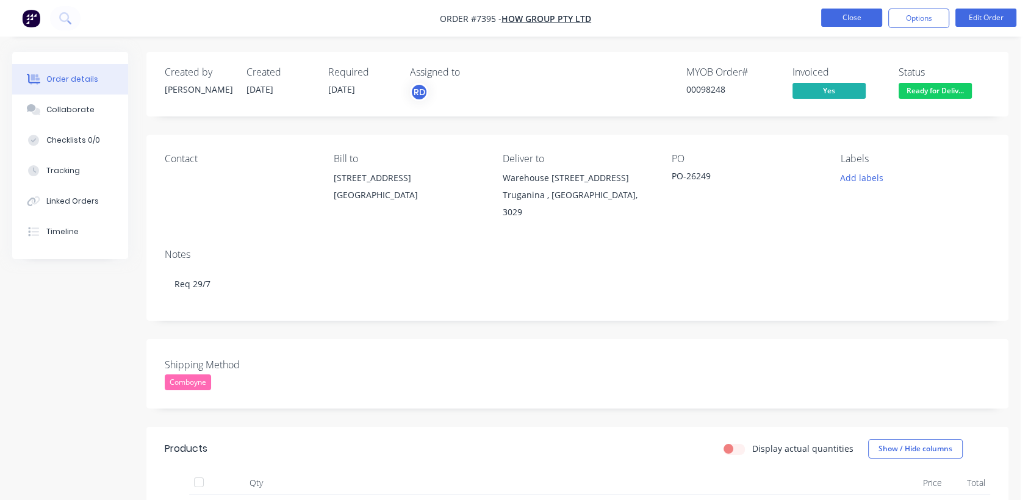
click at [853, 13] on button "Close" at bounding box center [851, 18] width 61 height 18
